Goal: Transaction & Acquisition: Download file/media

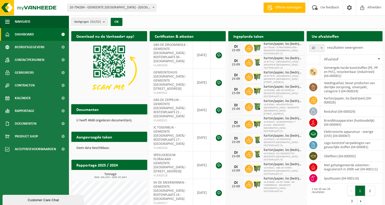
click at [104, 21] on b "submit" at bounding box center [105, 21] width 5 height 7
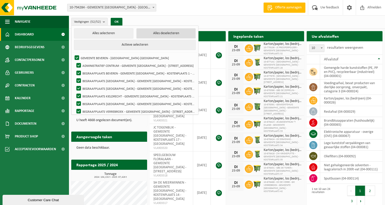
click at [156, 33] on button "Alles deselecteren" at bounding box center [165, 33] width 59 height 10
checkbox input "false"
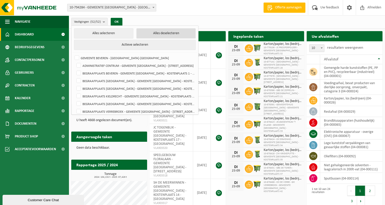
checkbox input "false"
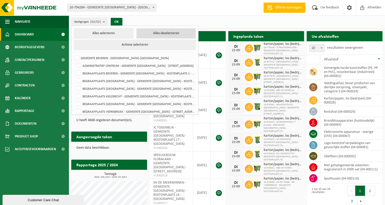
checkbox input "false"
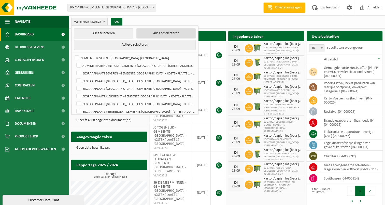
checkbox input "false"
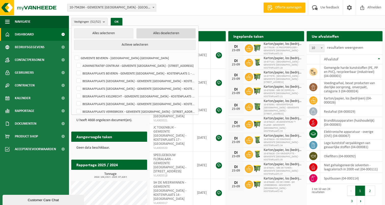
checkbox input "false"
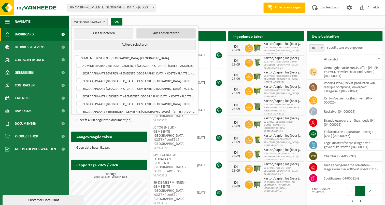
checkbox input "false"
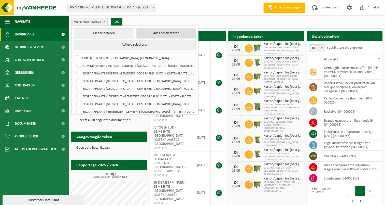
checkbox input "false"
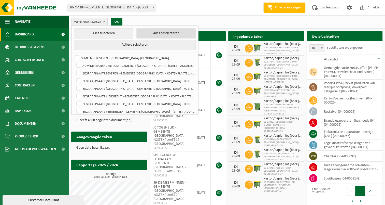
checkbox input "false"
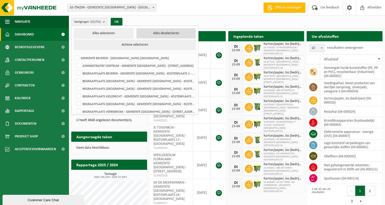
checkbox input "false"
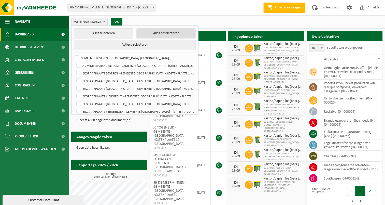
checkbox input "false"
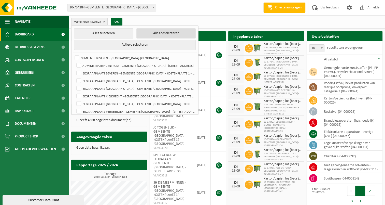
checkbox input "false"
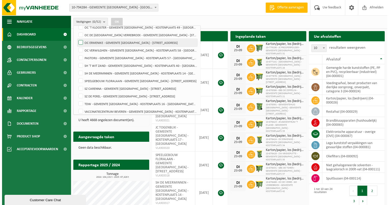
scroll to position [331, 0]
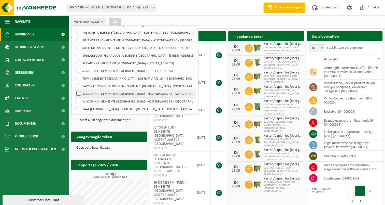
click at [80, 93] on label "WINDEKIND - GEMEENTE [GEOGRAPHIC_DATA] - KOSTENPLAATS 53 - [GEOGRAPHIC_DATA]-[G…" at bounding box center [135, 94] width 120 height 8
click at [75, 90] on input "WINDEKIND - GEMEENTE [GEOGRAPHIC_DATA] - KOSTENPLAATS 53 - [GEOGRAPHIC_DATA]-[G…" at bounding box center [74, 89] width 0 height 0
checkbox input "true"
click at [117, 21] on button "OK" at bounding box center [115, 22] width 12 height 8
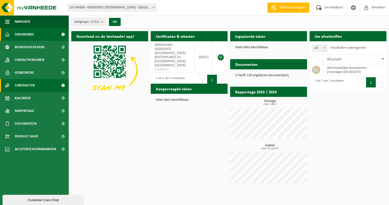
click at [37, 83] on link "Contracten" at bounding box center [34, 85] width 69 height 13
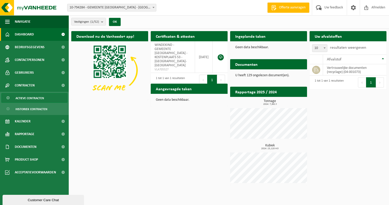
click at [34, 99] on span "Actieve contracten" at bounding box center [30, 98] width 28 height 10
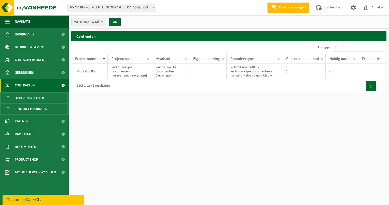
click at [37, 106] on span "Historiek contracten" at bounding box center [32, 109] width 32 height 10
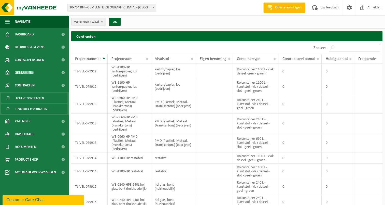
click at [39, 99] on span "Actieve contracten" at bounding box center [30, 98] width 28 height 10
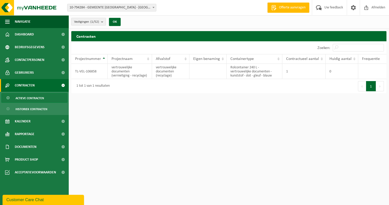
click at [104, 22] on b "submit" at bounding box center [103, 21] width 5 height 7
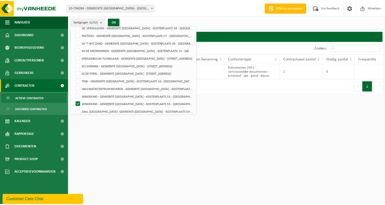
scroll to position [331, 0]
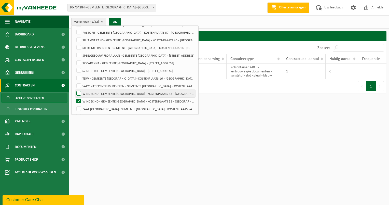
click at [114, 94] on label "WINDEKIND - GEMEENTE [GEOGRAPHIC_DATA] - KOSTENPLAATS 53 - [GEOGRAPHIC_DATA]-[G…" at bounding box center [135, 94] width 120 height 8
click at [75, 90] on input "WINDEKIND - GEMEENTE [GEOGRAPHIC_DATA] - KOSTENPLAATS 53 - [GEOGRAPHIC_DATA]-[G…" at bounding box center [74, 89] width 0 height 0
checkbox input "true"
click at [115, 22] on button "OK" at bounding box center [115, 22] width 12 height 8
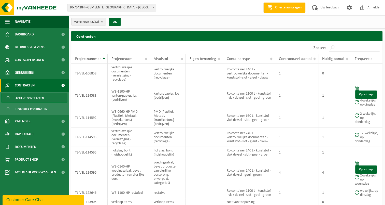
click at [30, 88] on span "Contracten" at bounding box center [25, 85] width 20 height 13
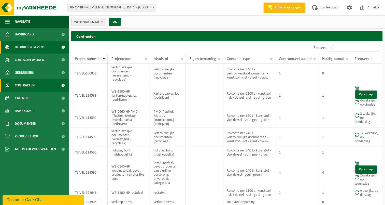
click at [31, 47] on span "Bedrijfsgegevens" at bounding box center [30, 47] width 30 height 13
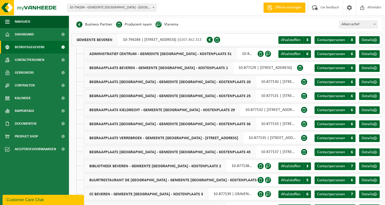
click at [98, 9] on span "10-794284 - GEMEENTE [GEOGRAPHIC_DATA] - [GEOGRAPHIC_DATA]-[GEOGRAPHIC_DATA]" at bounding box center [111, 7] width 89 height 7
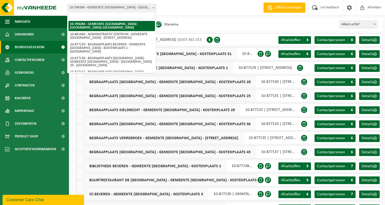
click at [98, 9] on span "10-794284 - GEMEENTE [GEOGRAPHIC_DATA] - [GEOGRAPHIC_DATA]-[GEOGRAPHIC_DATA]" at bounding box center [111, 7] width 89 height 7
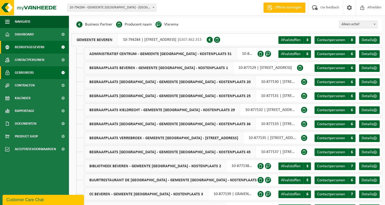
click at [32, 74] on span "Gebruikers" at bounding box center [24, 72] width 19 height 13
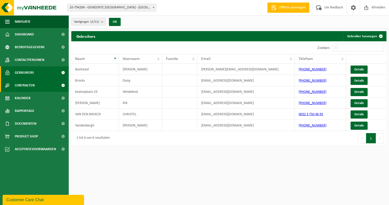
click at [30, 84] on span "Contracten" at bounding box center [25, 85] width 20 height 13
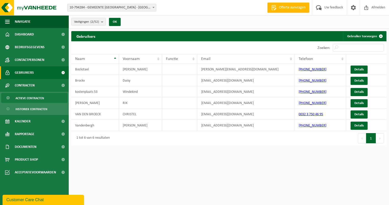
click at [31, 98] on span "Actieve contracten" at bounding box center [30, 98] width 28 height 10
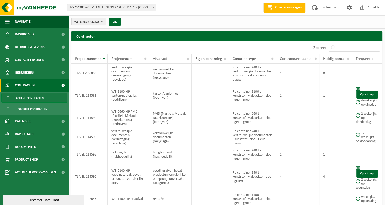
click at [103, 21] on b "submit" at bounding box center [103, 21] width 5 height 7
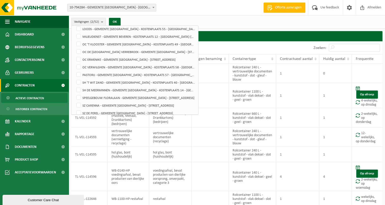
scroll to position [331, 0]
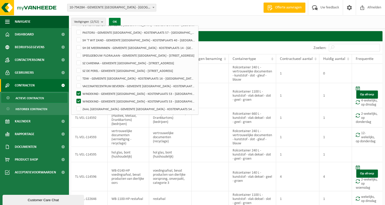
click at [115, 21] on button "OK" at bounding box center [115, 22] width 12 height 8
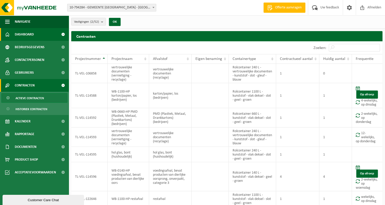
click at [31, 33] on span "Dashboard" at bounding box center [24, 34] width 19 height 13
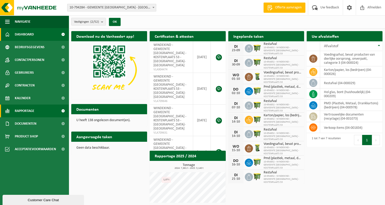
click at [27, 109] on span "Rapportage" at bounding box center [25, 110] width 20 height 13
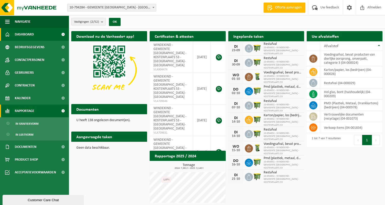
click at [28, 111] on span "Rapportage" at bounding box center [25, 110] width 20 height 13
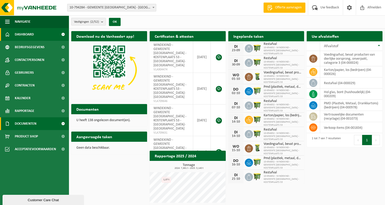
click at [46, 123] on link "Documenten" at bounding box center [34, 123] width 69 height 13
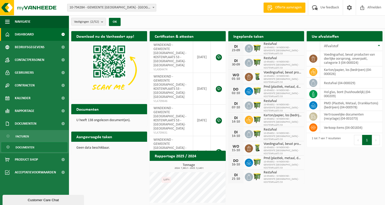
click at [30, 145] on span "Documenten" at bounding box center [25, 147] width 19 height 10
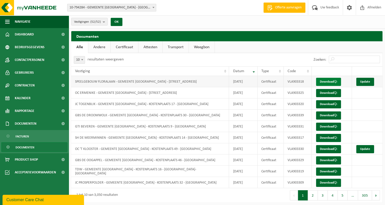
click at [325, 82] on link "Download" at bounding box center [328, 82] width 25 height 8
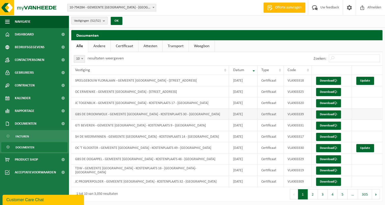
scroll to position [2, 0]
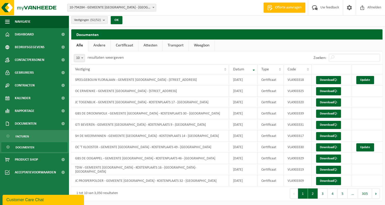
click at [313, 194] on button "2" at bounding box center [313, 193] width 10 height 10
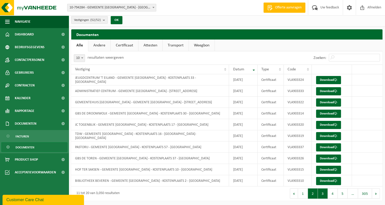
click at [321, 193] on button "3" at bounding box center [323, 193] width 10 height 10
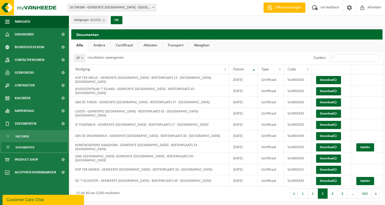
click at [323, 194] on button "3" at bounding box center [323, 193] width 10 height 10
click at [334, 193] on button "4" at bounding box center [333, 193] width 10 height 10
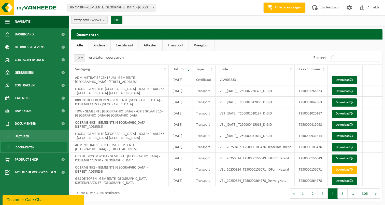
scroll to position [42, 0]
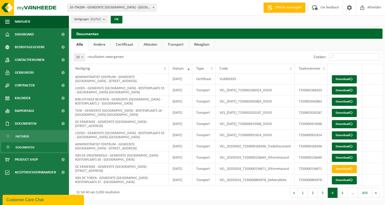
click at [344, 194] on button "5" at bounding box center [343, 192] width 10 height 10
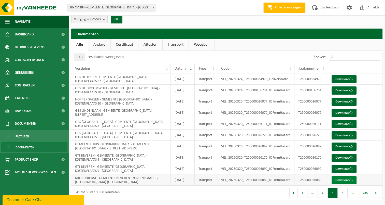
click at [341, 176] on link "Download" at bounding box center [344, 180] width 25 height 8
click at [325, 195] on button "4" at bounding box center [323, 192] width 10 height 10
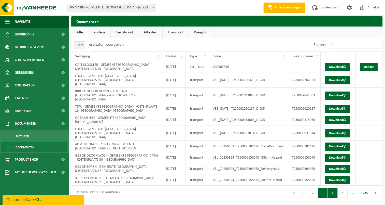
click at [322, 192] on button "3" at bounding box center [323, 192] width 10 height 10
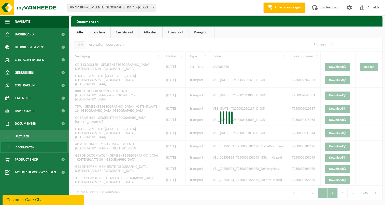
scroll to position [2, 0]
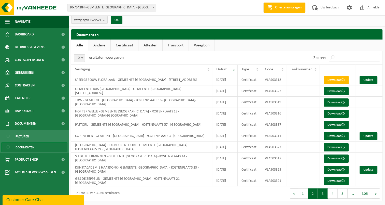
click at [313, 191] on button "2" at bounding box center [313, 193] width 10 height 10
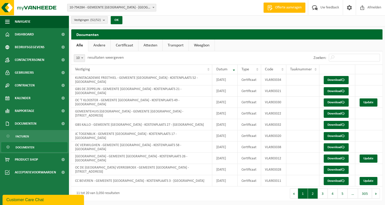
click at [303, 192] on button "1" at bounding box center [303, 193] width 10 height 10
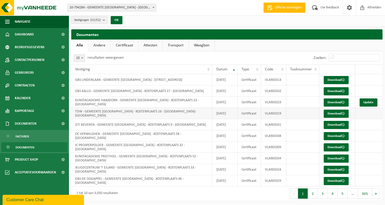
click at [110, 114] on td "TDW - GEMEENTE [GEOGRAPHIC_DATA] - KOSTENPLAATS 16 - [GEOGRAPHIC_DATA]-[GEOGRAP…" at bounding box center [141, 113] width 141 height 11
click at [333, 111] on link "Download" at bounding box center [336, 113] width 25 height 8
